Goal: Task Accomplishment & Management: Complete application form

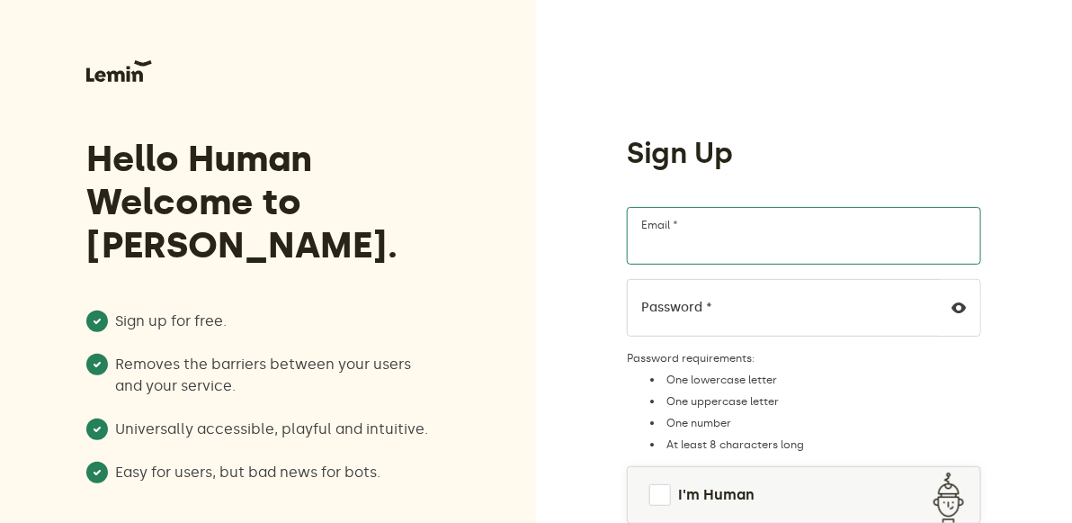
click at [712, 255] on input "Email *" at bounding box center [804, 236] width 354 height 58
type input "[EMAIL_ADDRESS][DOMAIN_NAME]"
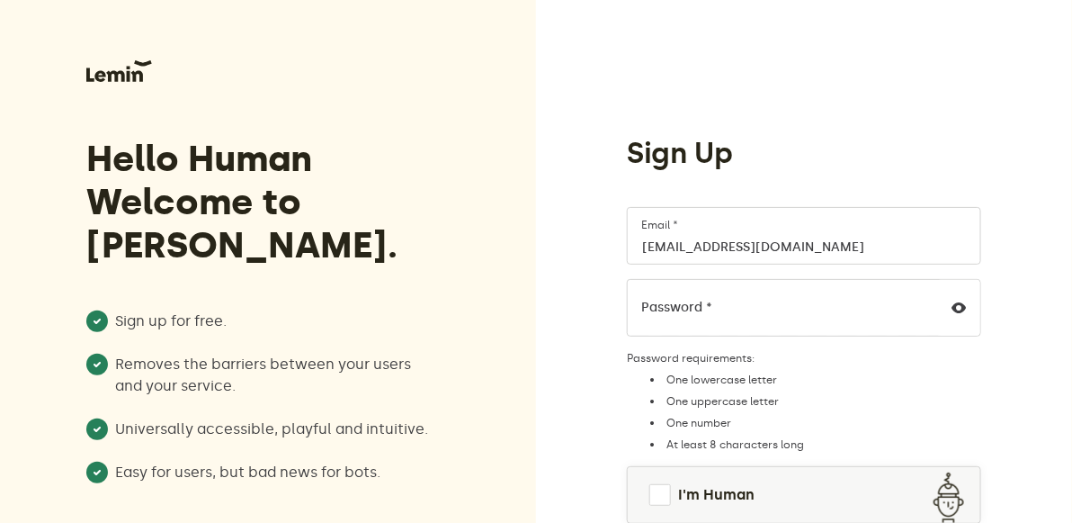
click at [704, 303] on label "Password *" at bounding box center [676, 307] width 71 height 14
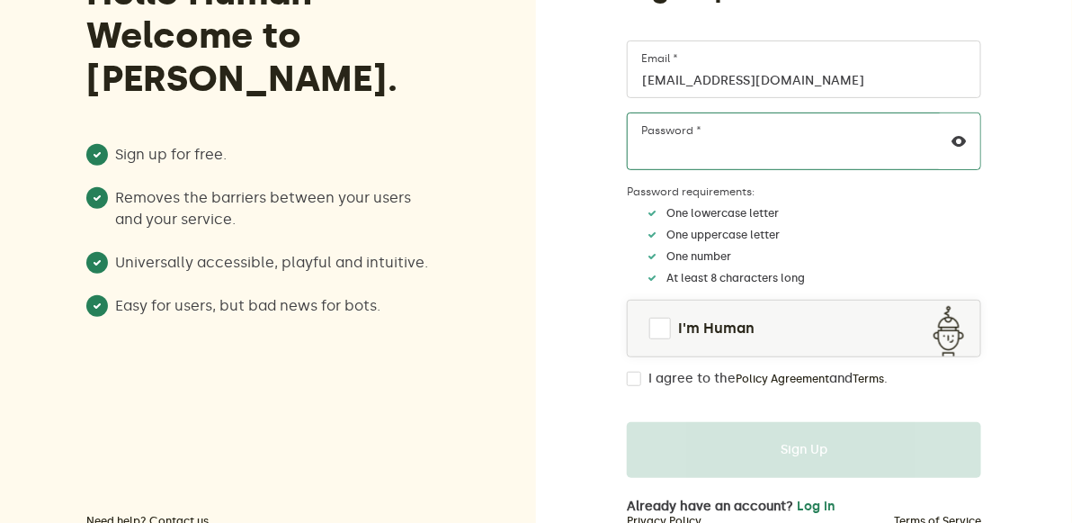
scroll to position [169, 0]
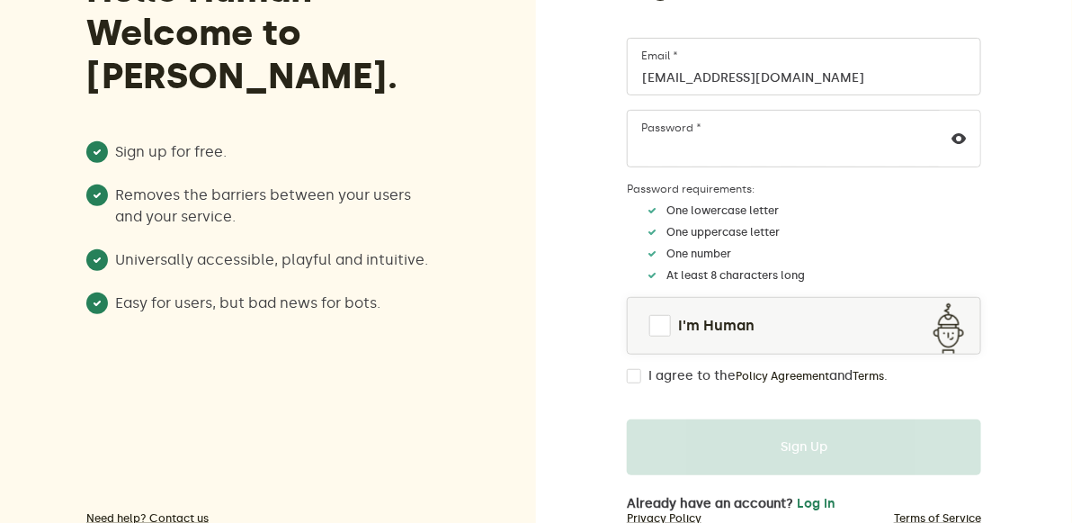
click at [685, 372] on label "I agree to the Policy Agreement and Terms ." at bounding box center [767, 376] width 239 height 14
click at [641, 372] on input "I agree to the Policy Agreement and Terms ." at bounding box center [634, 376] width 14 height 14
checkbox input "true"
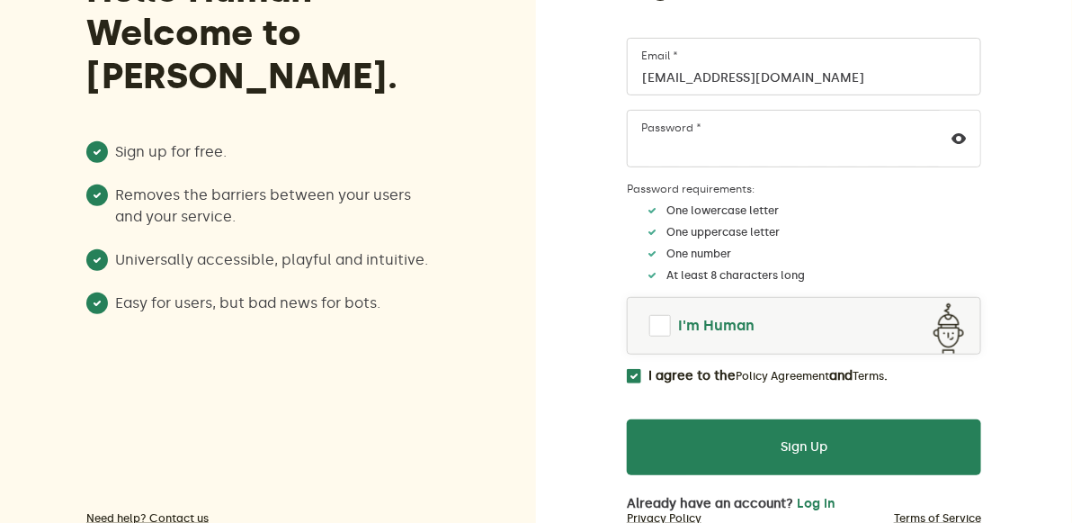
click at [662, 315] on span at bounding box center [660, 326] width 22 height 22
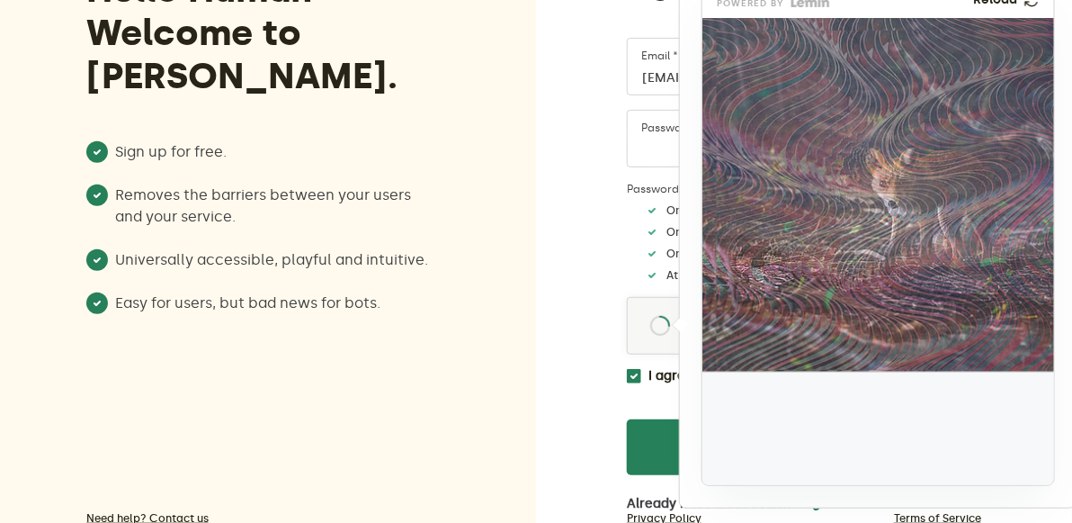
drag, startPoint x: 761, startPoint y: 454, endPoint x: 766, endPoint y: 312, distance: 142.2
click at [766, 312] on img at bounding box center [644, 402] width 583 height 353
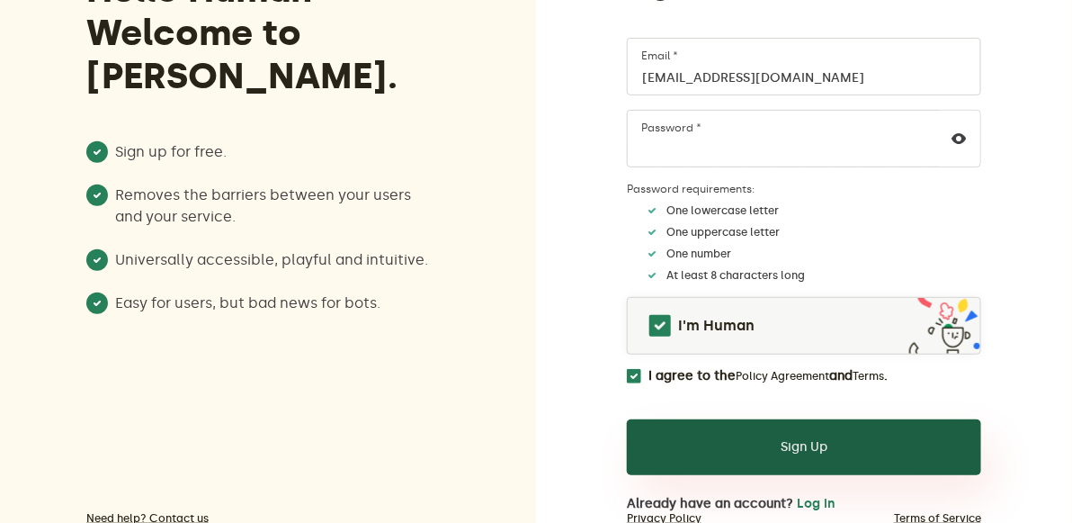
click at [747, 432] on button "Sign Up" at bounding box center [804, 447] width 354 height 56
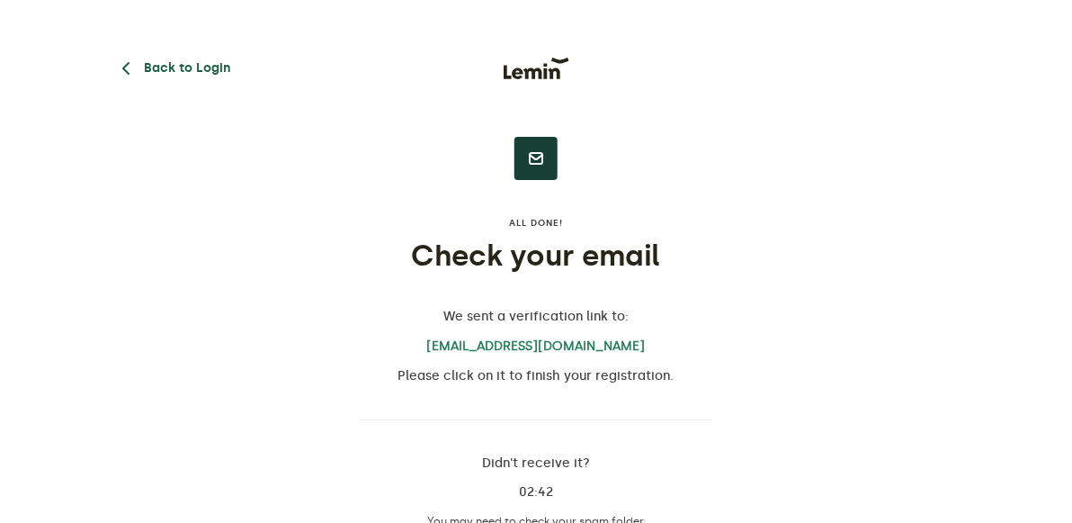
click at [174, 65] on button "Back to Login" at bounding box center [172, 69] width 115 height 22
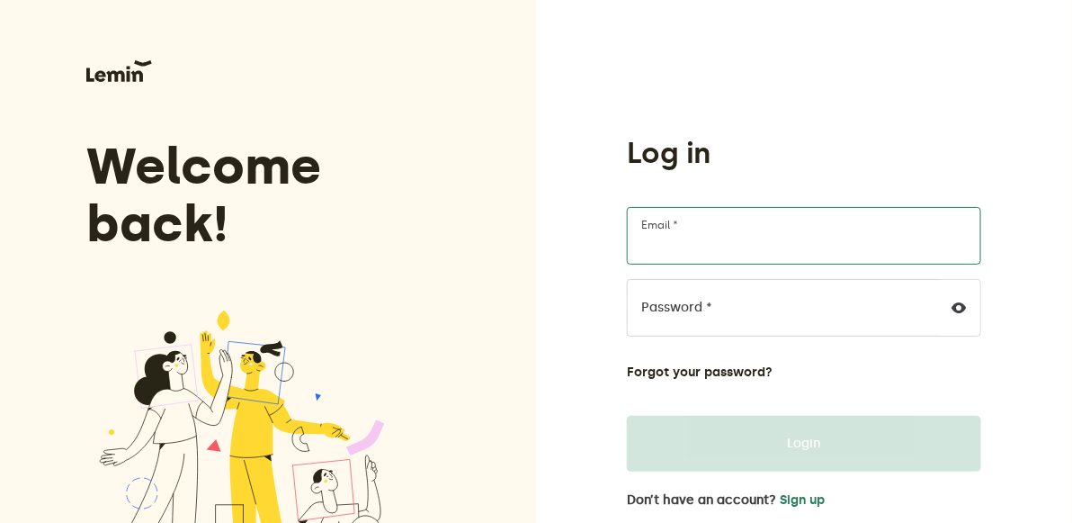
type input "[EMAIL_ADDRESS][DOMAIN_NAME]"
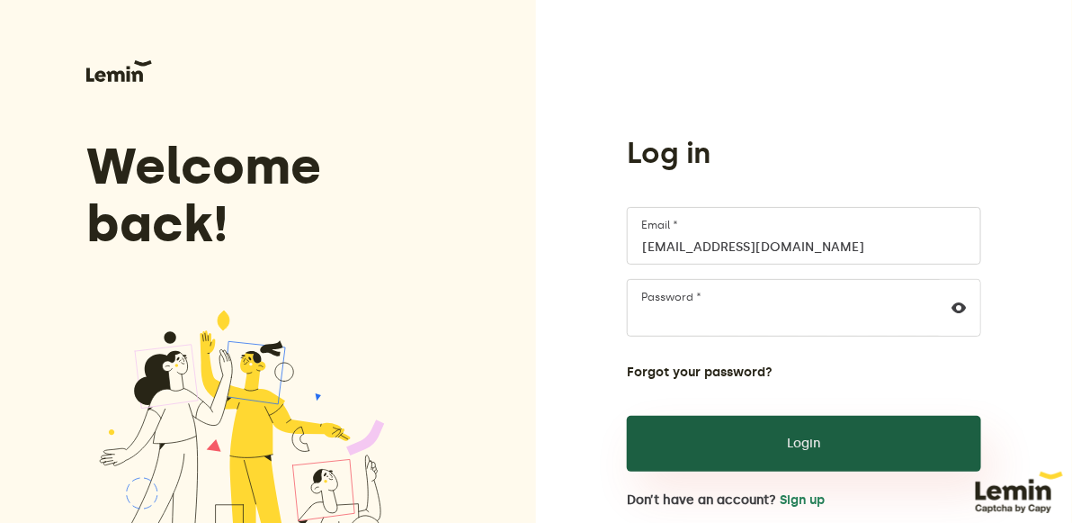
click at [736, 458] on button "Login" at bounding box center [804, 443] width 354 height 56
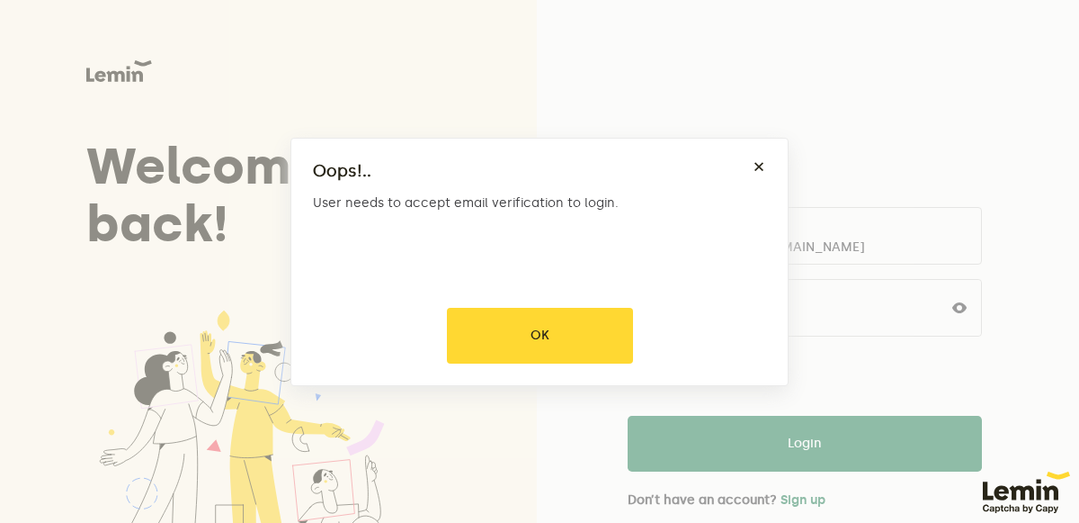
click at [551, 324] on div at bounding box center [539, 261] width 1079 height 523
click at [552, 325] on button "OK" at bounding box center [540, 336] width 186 height 56
